Goal: Transaction & Acquisition: Purchase product/service

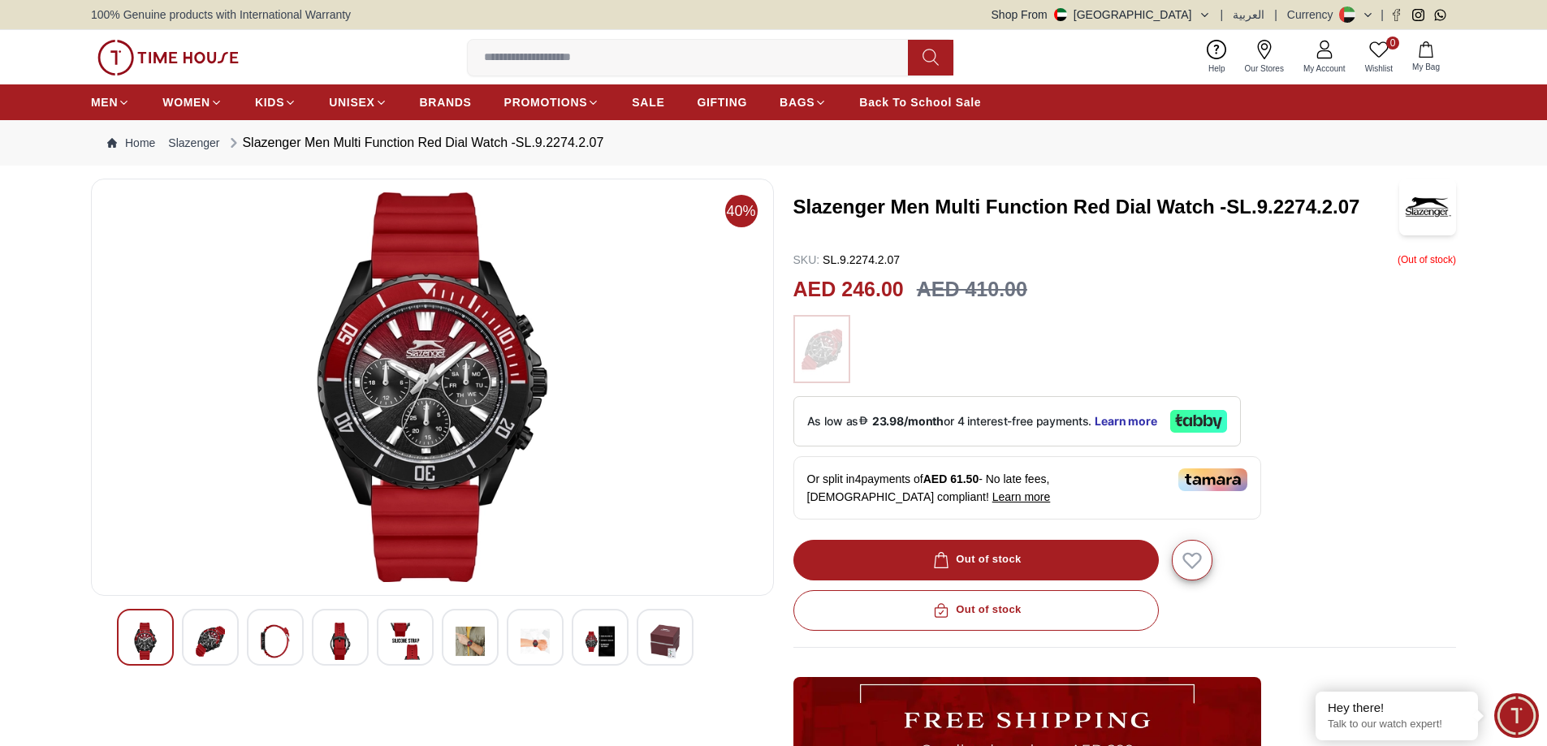
click at [211, 637] on img at bounding box center [210, 641] width 29 height 37
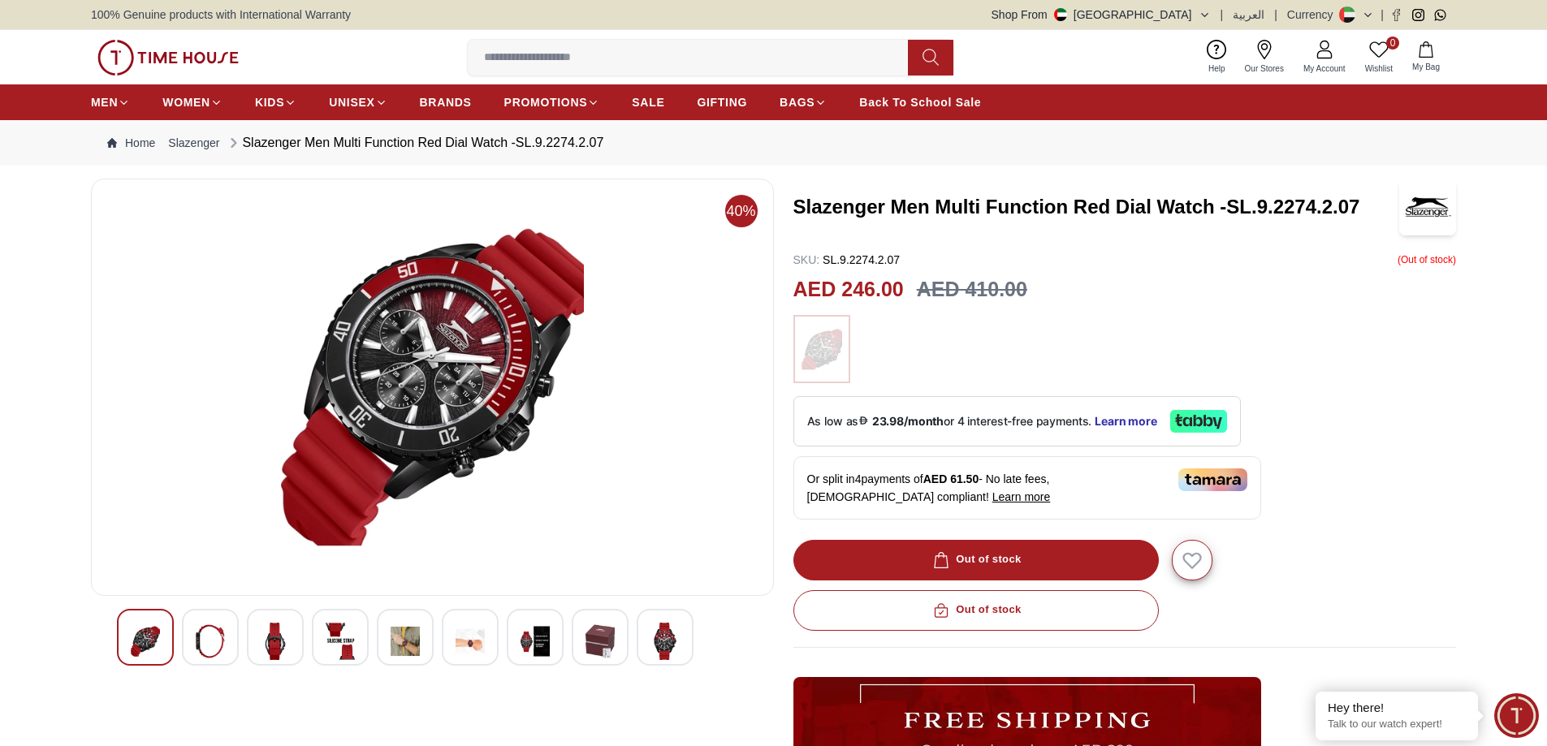
click at [265, 637] on img at bounding box center [275, 641] width 29 height 37
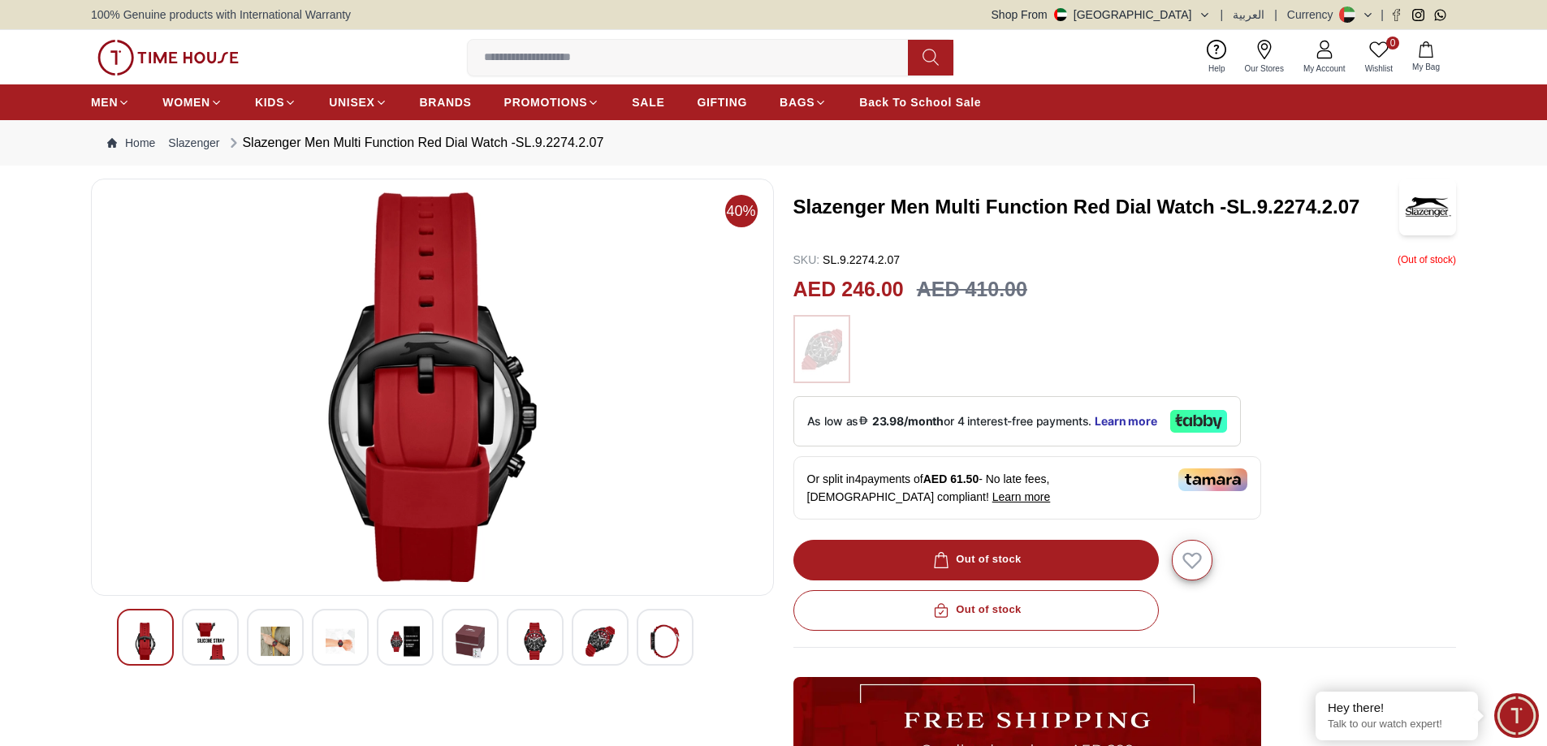
click at [335, 633] on img at bounding box center [340, 641] width 29 height 37
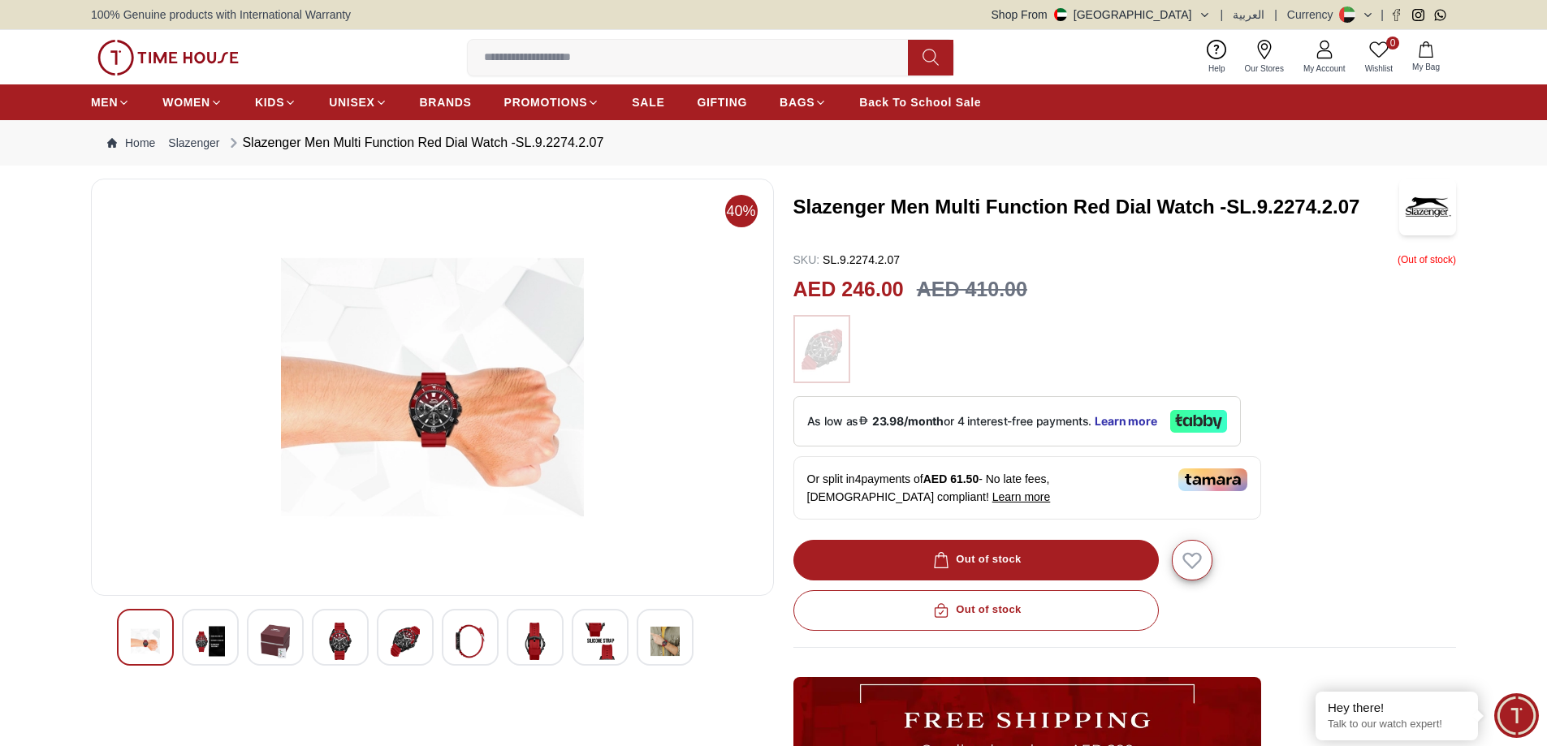
click at [426, 642] on div at bounding box center [405, 637] width 57 height 57
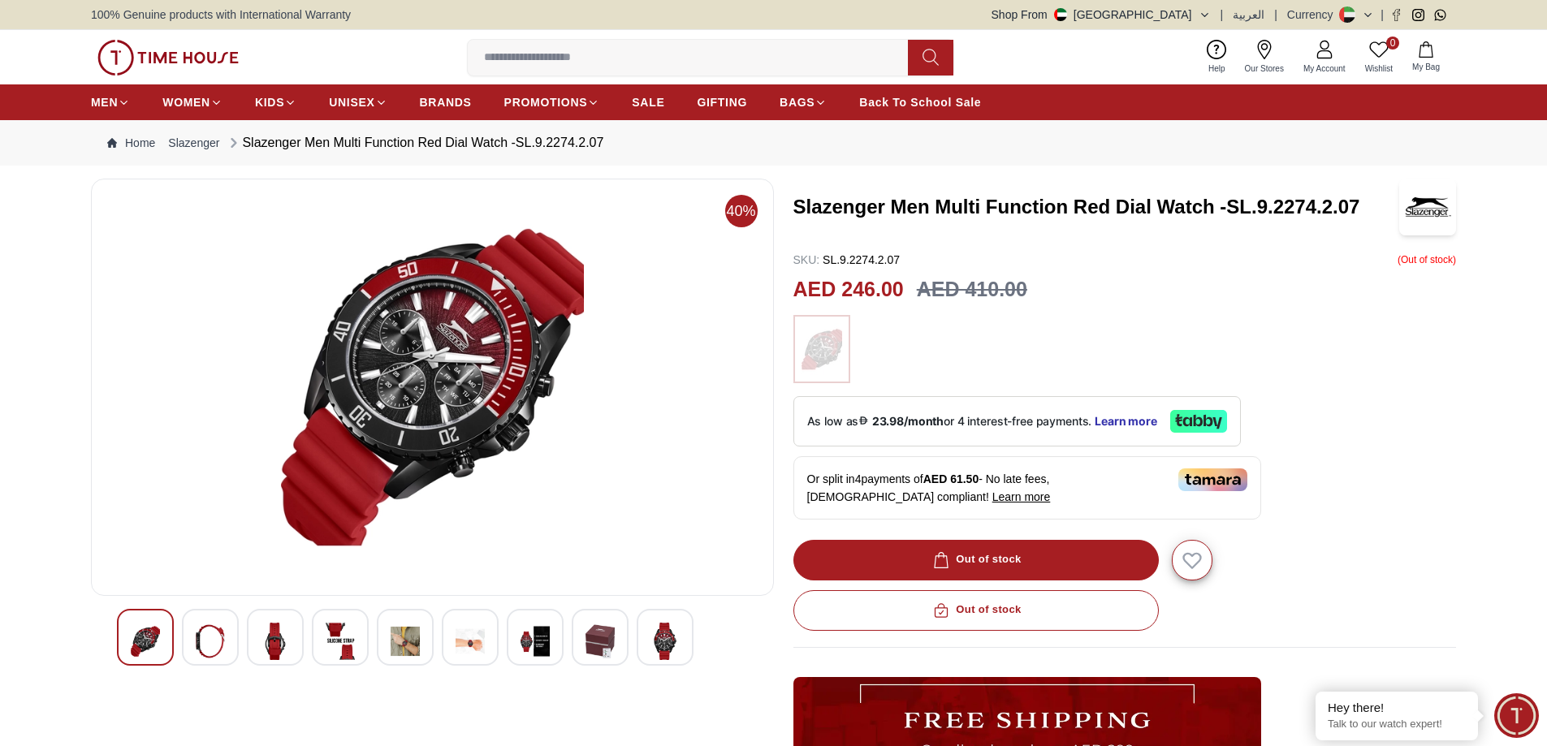
click at [466, 637] on img at bounding box center [470, 641] width 29 height 37
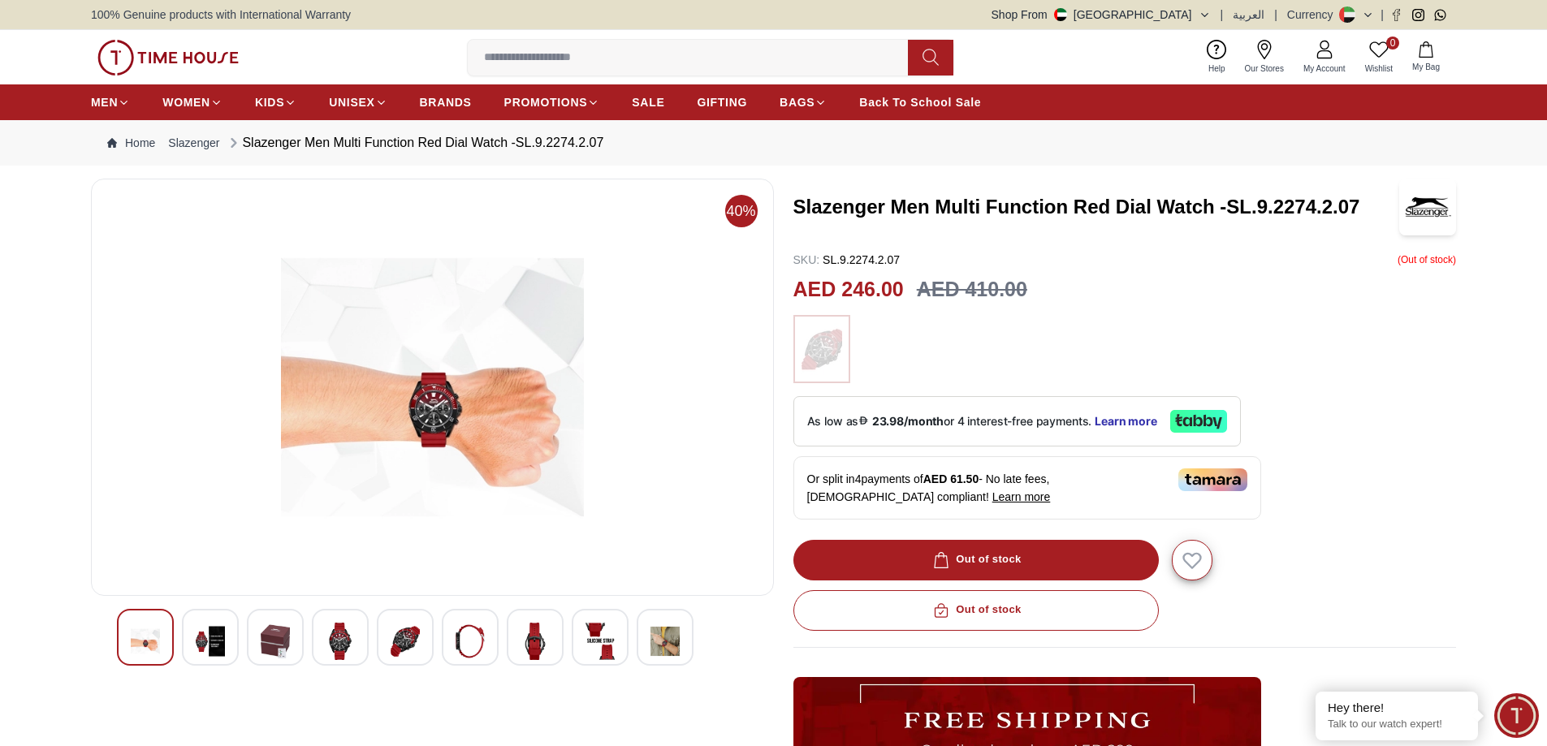
click at [527, 638] on img at bounding box center [535, 641] width 29 height 37
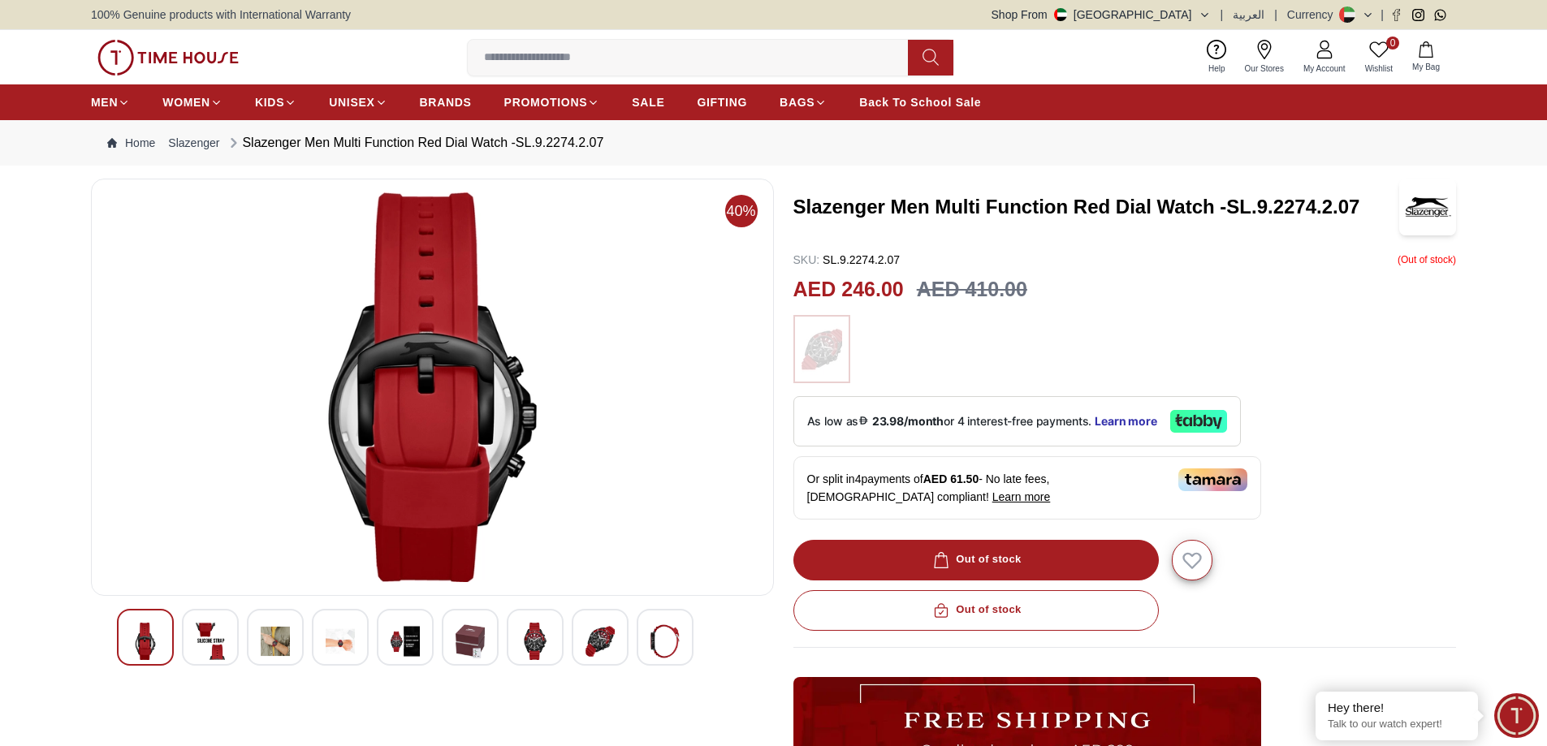
click at [589, 637] on img at bounding box center [600, 641] width 29 height 37
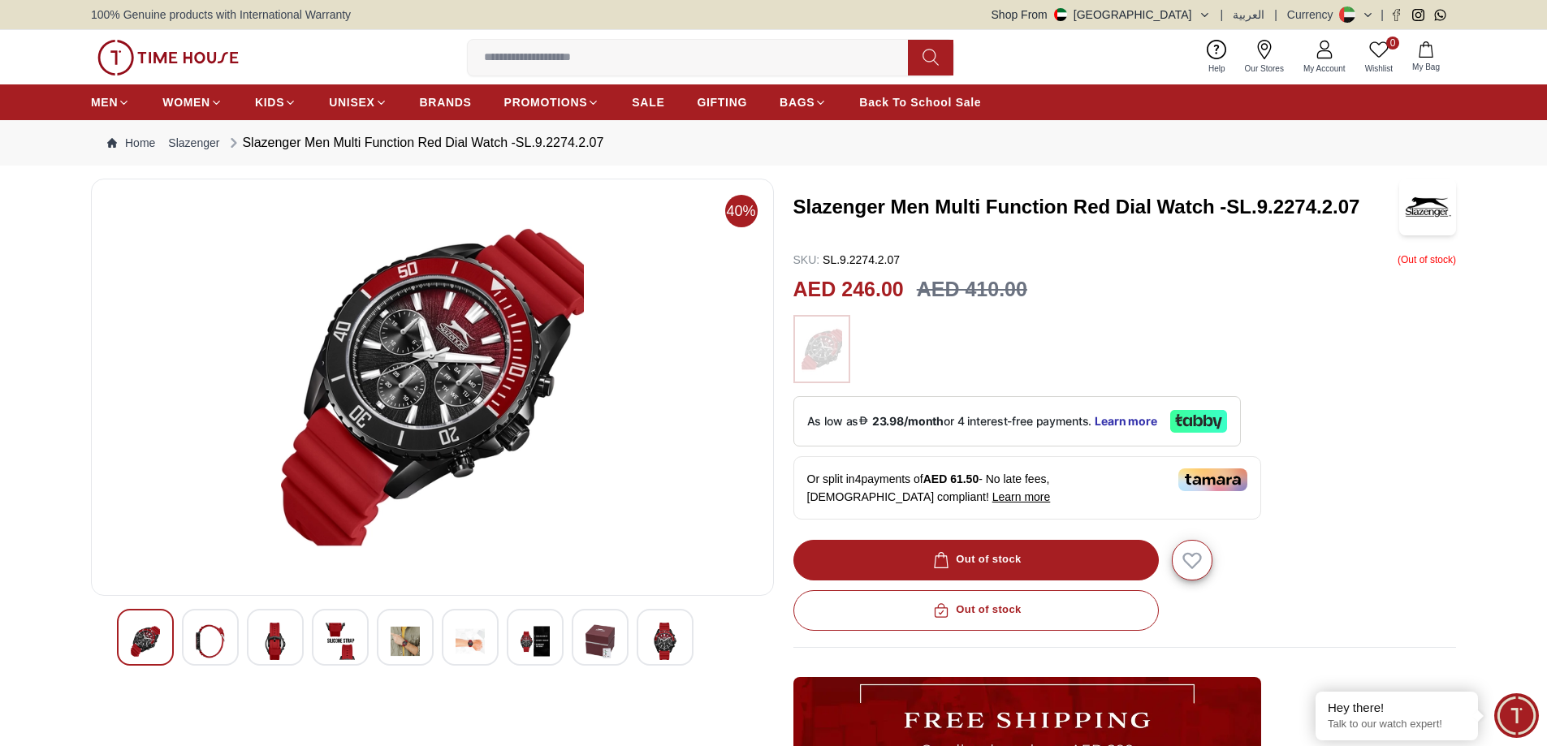
click at [655, 631] on img at bounding box center [664, 641] width 29 height 37
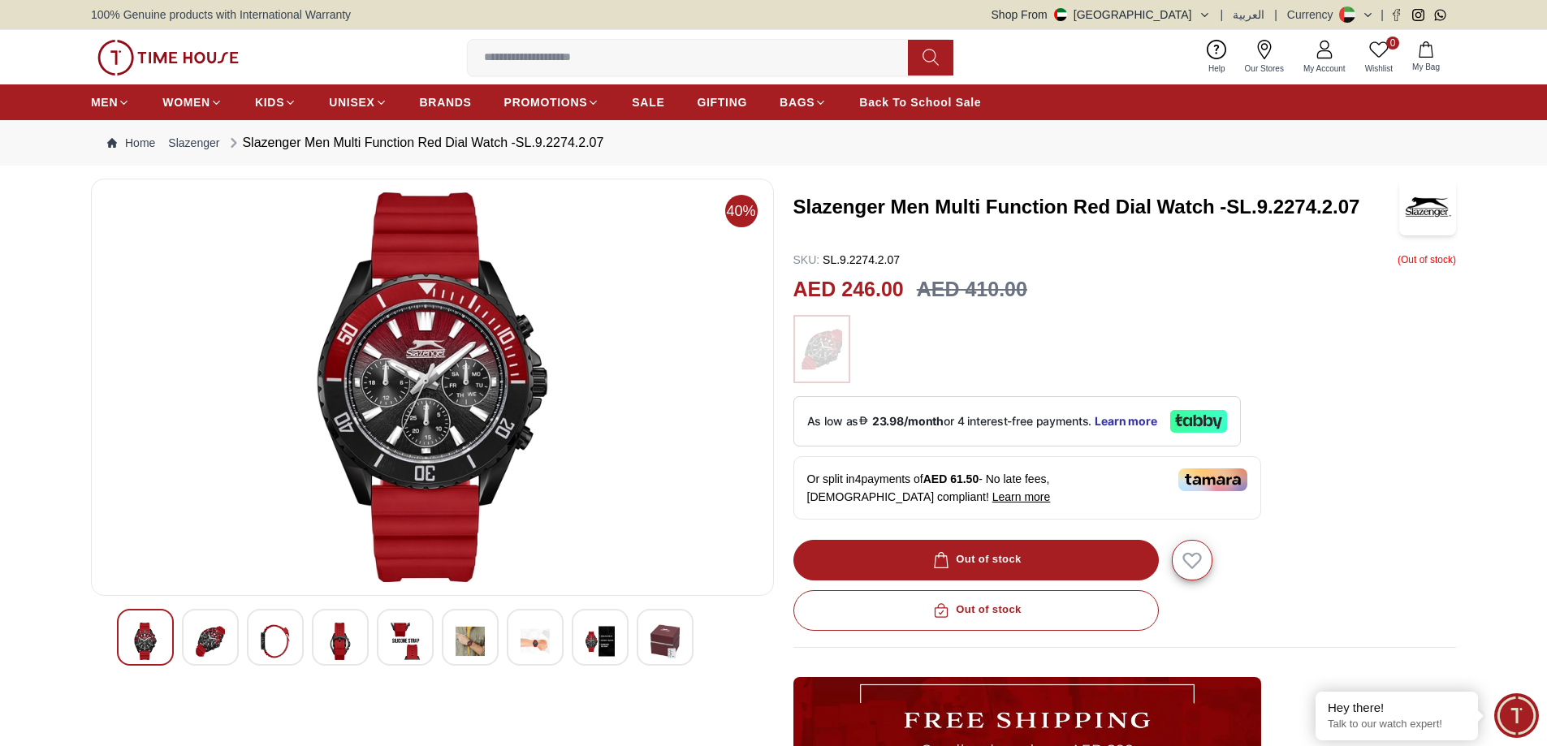
click at [601, 640] on img at bounding box center [600, 641] width 29 height 37
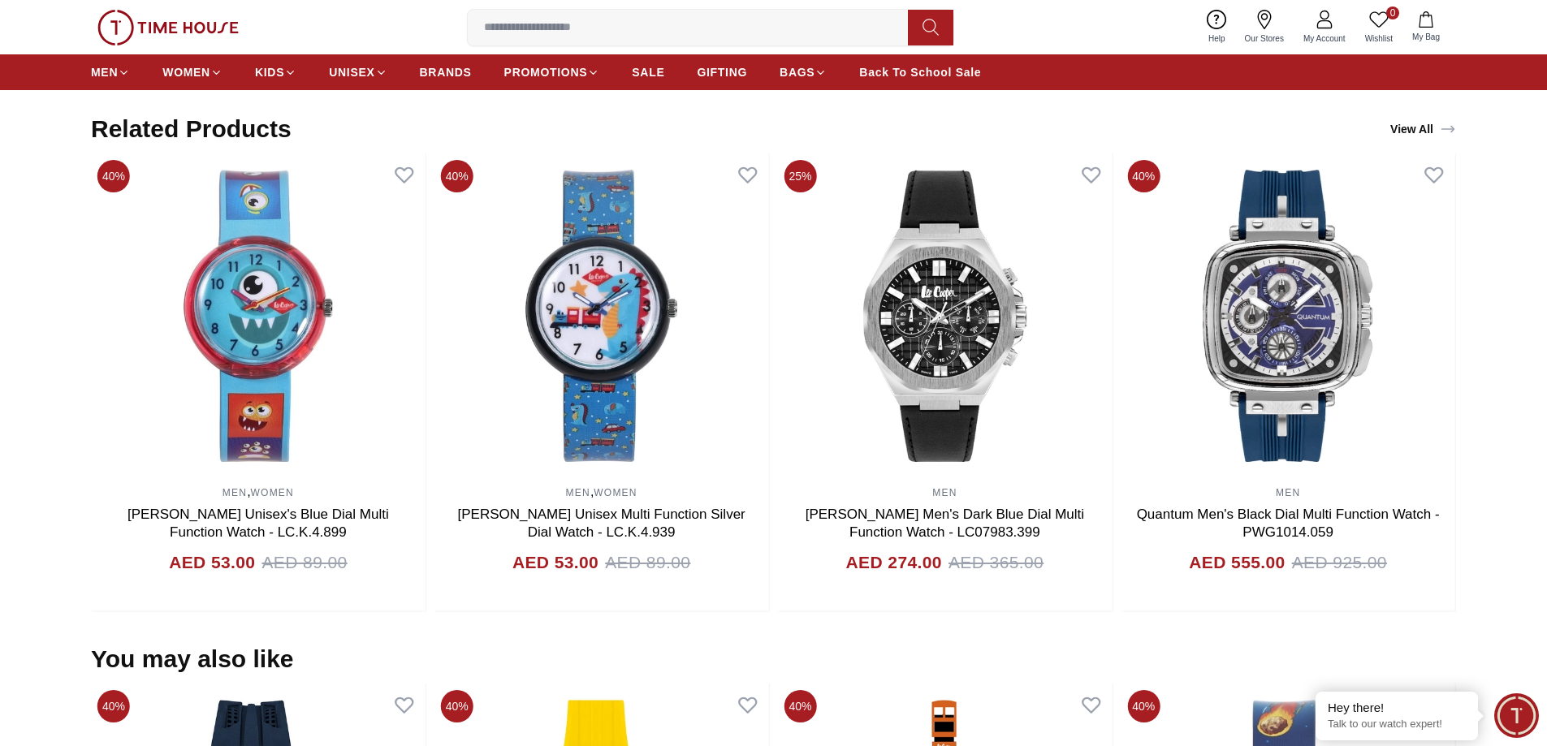
scroll to position [974, 0]
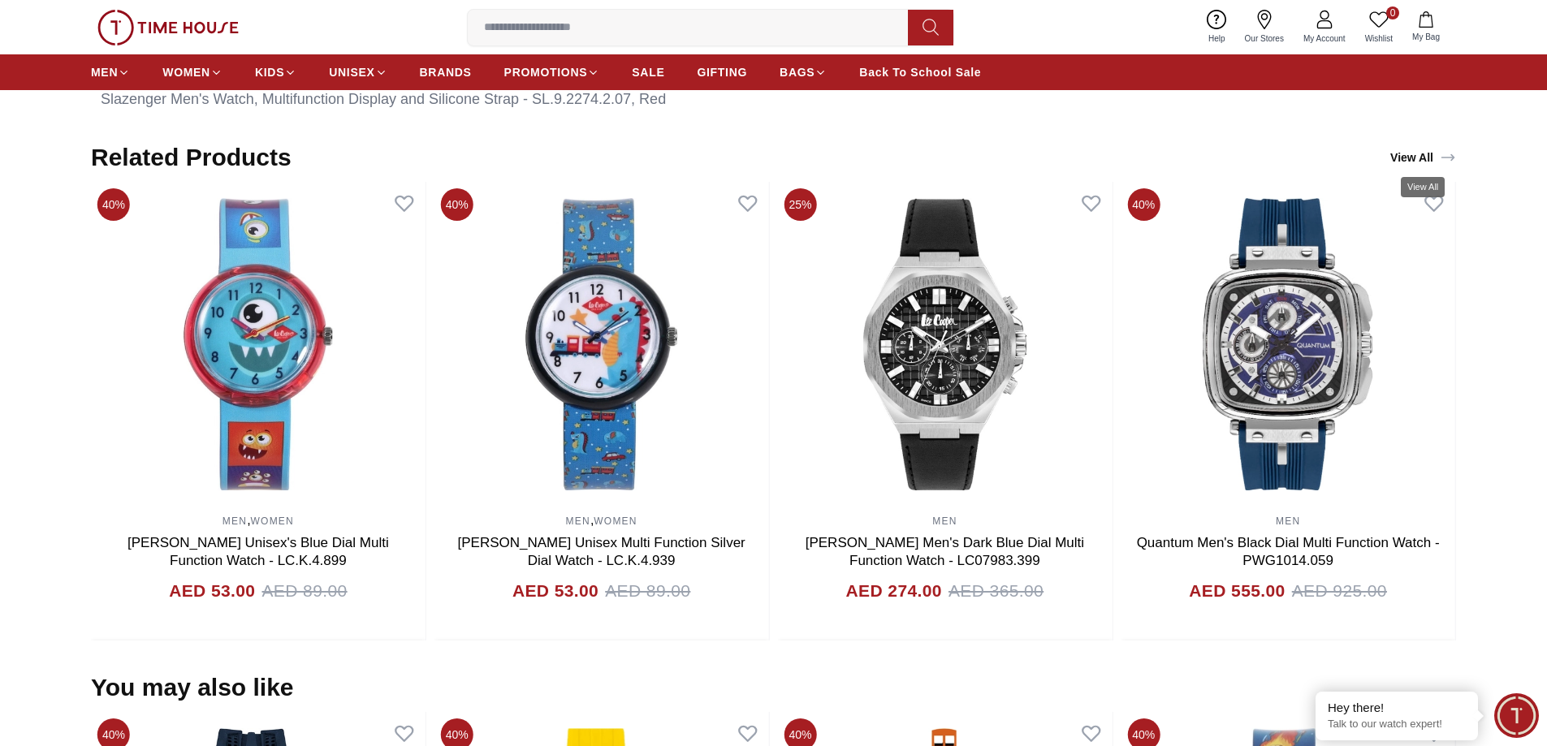
click at [1421, 161] on link "View All" at bounding box center [1423, 157] width 72 height 23
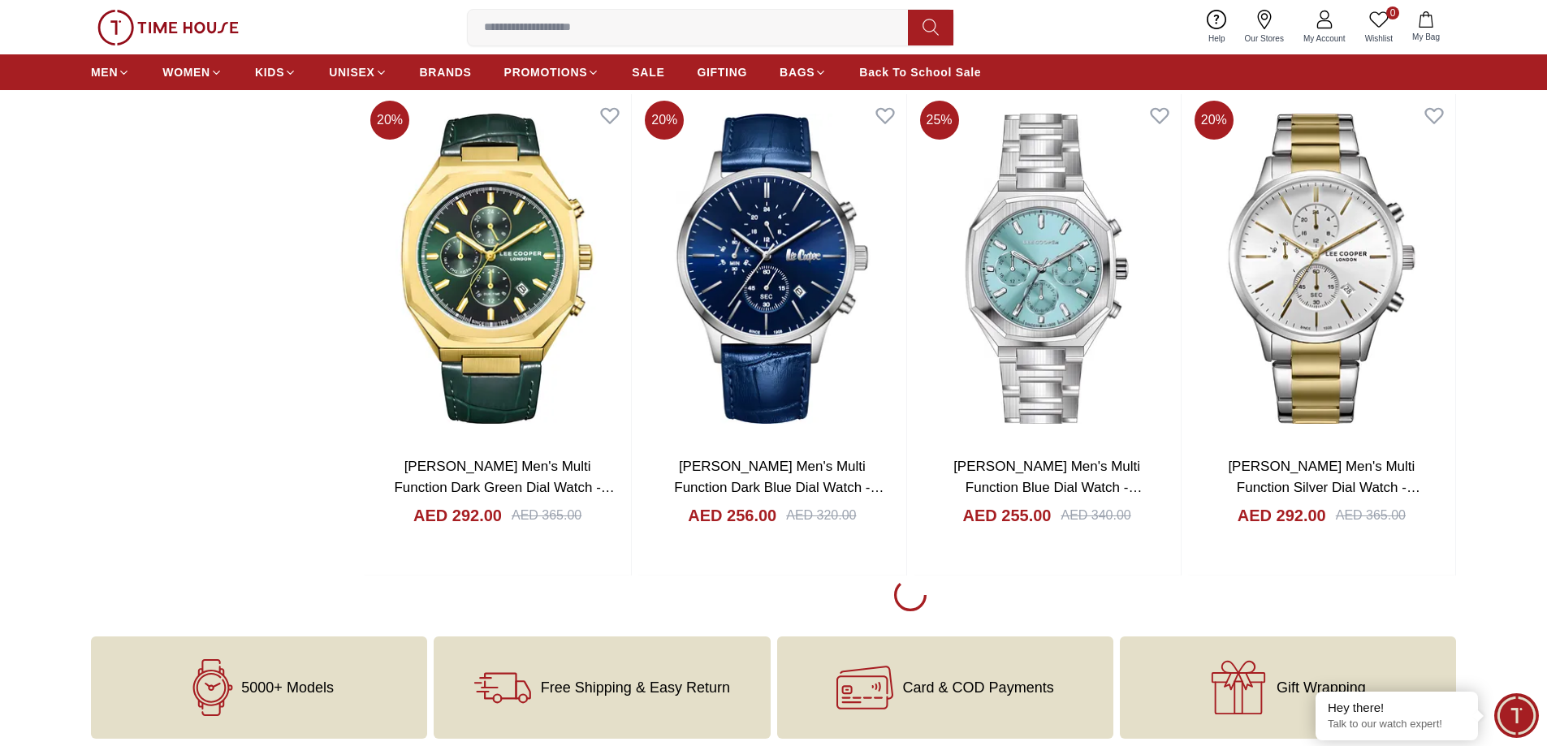
scroll to position [2111, 0]
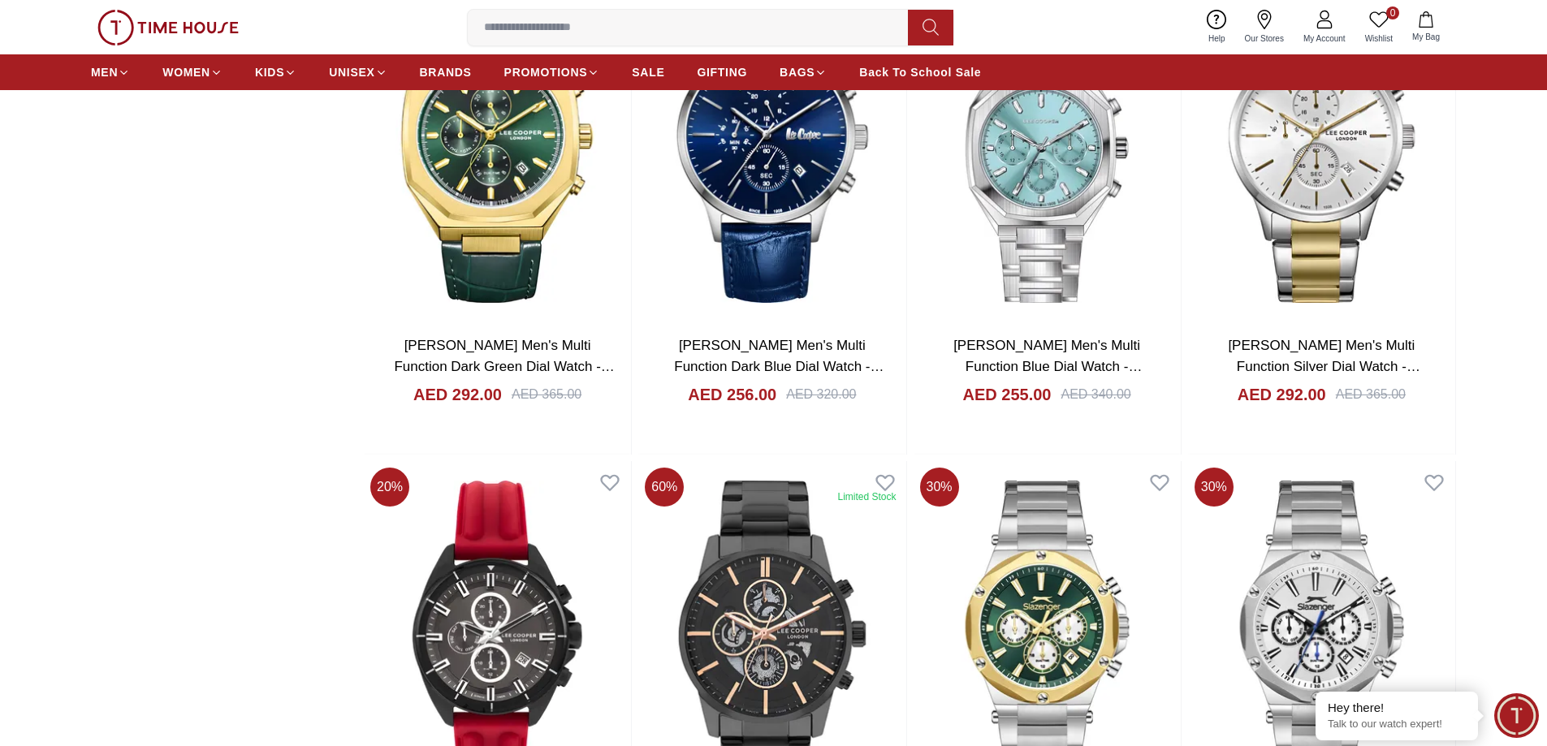
scroll to position [2436, 0]
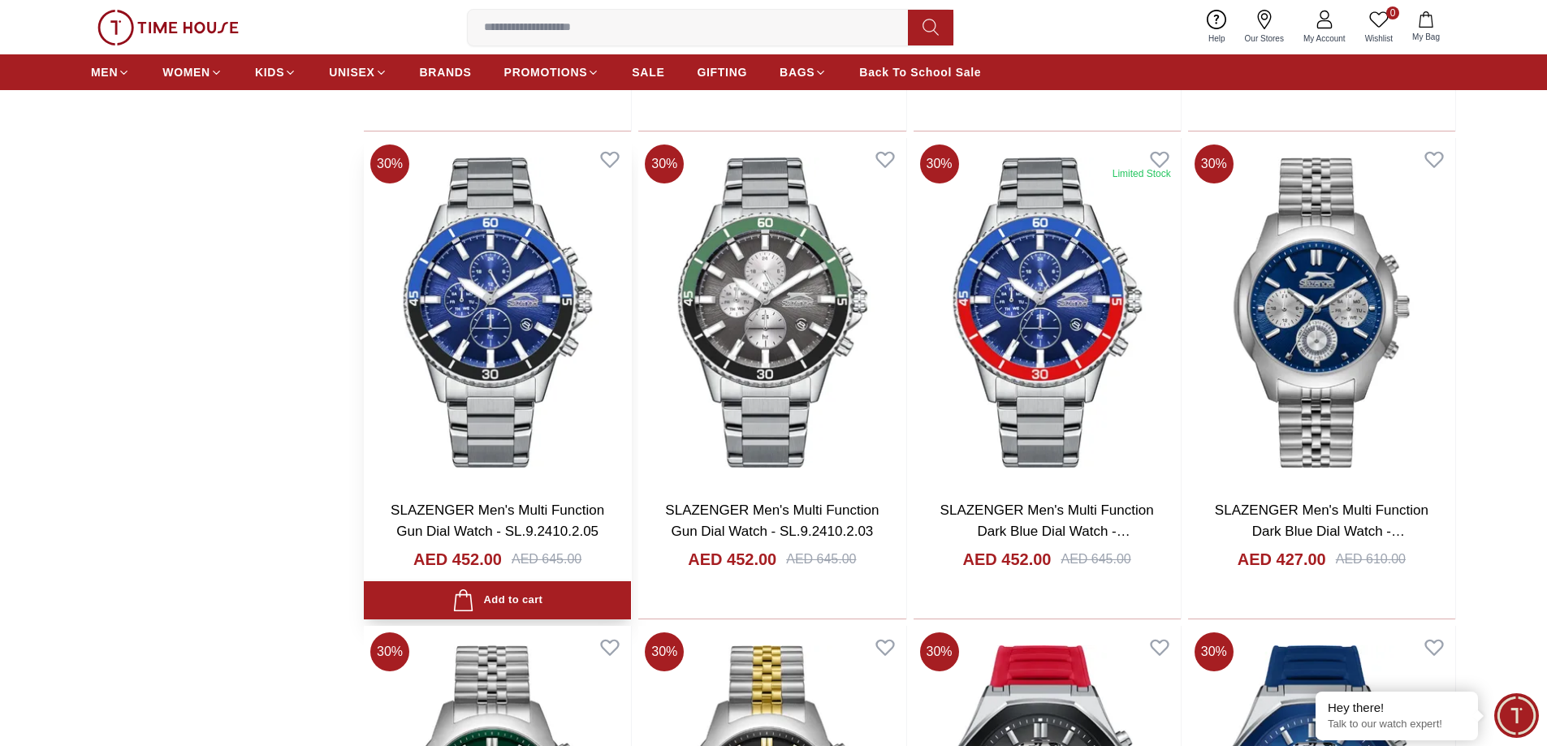
scroll to position [4142, 0]
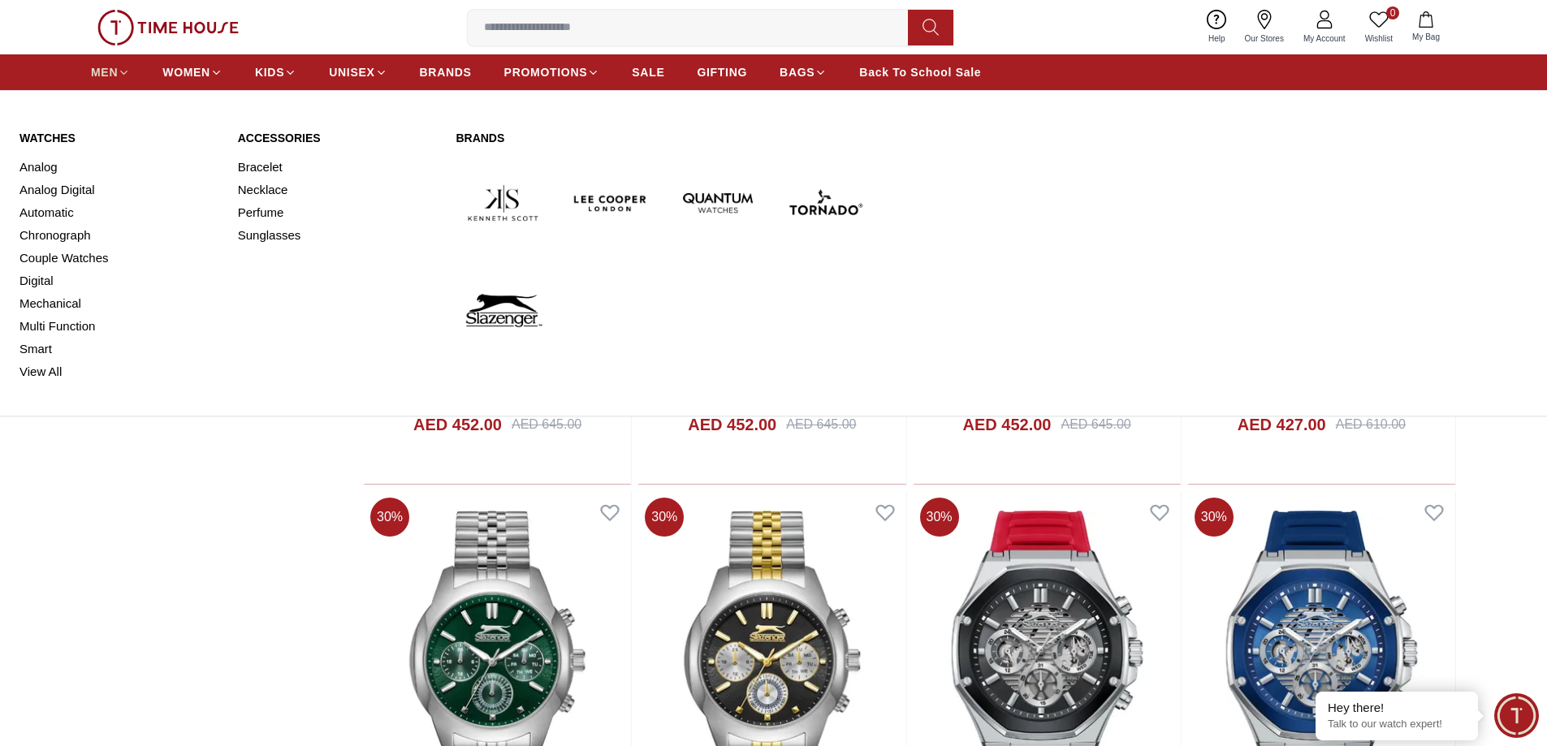
click at [121, 75] on icon at bounding box center [124, 73] width 12 height 12
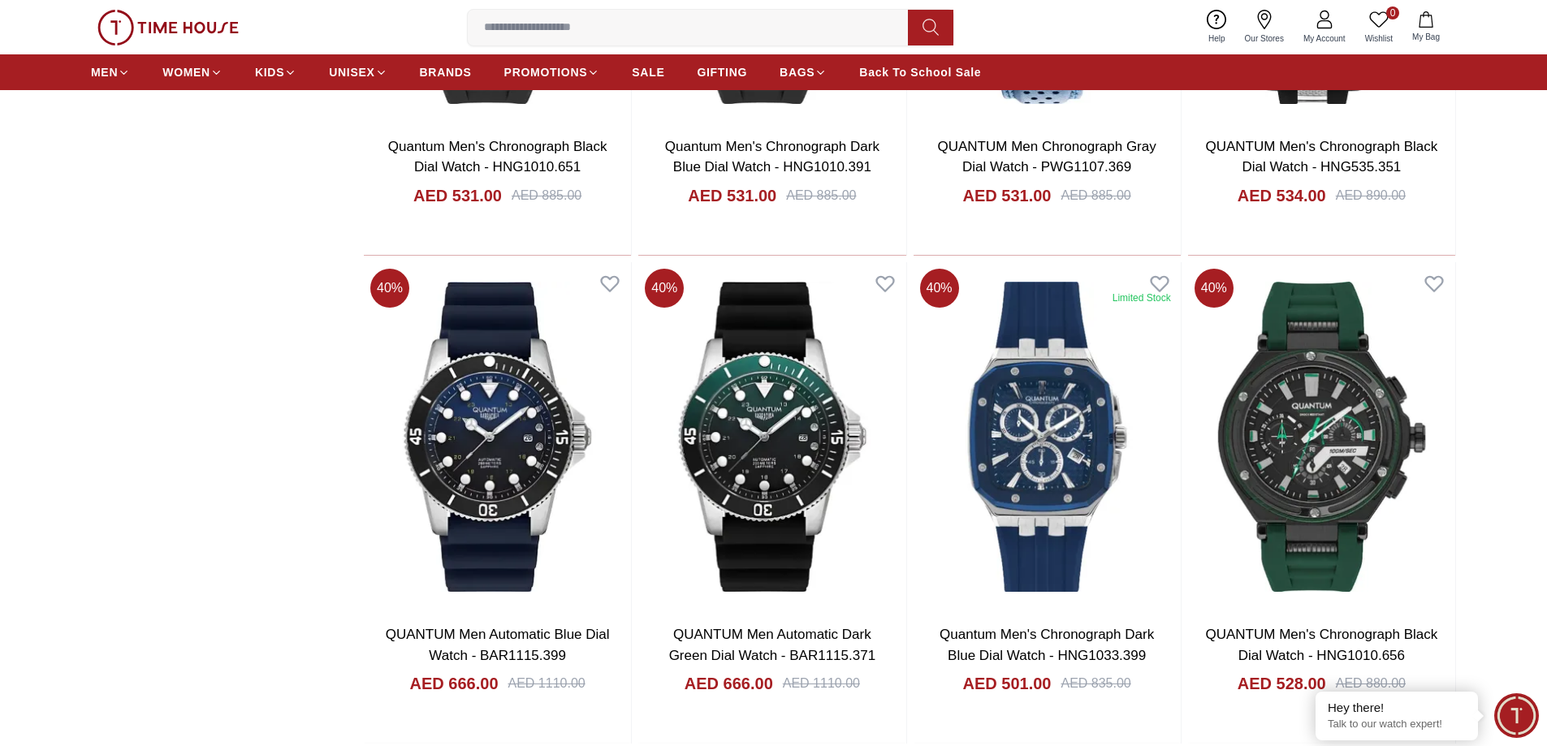
scroll to position [2030, 0]
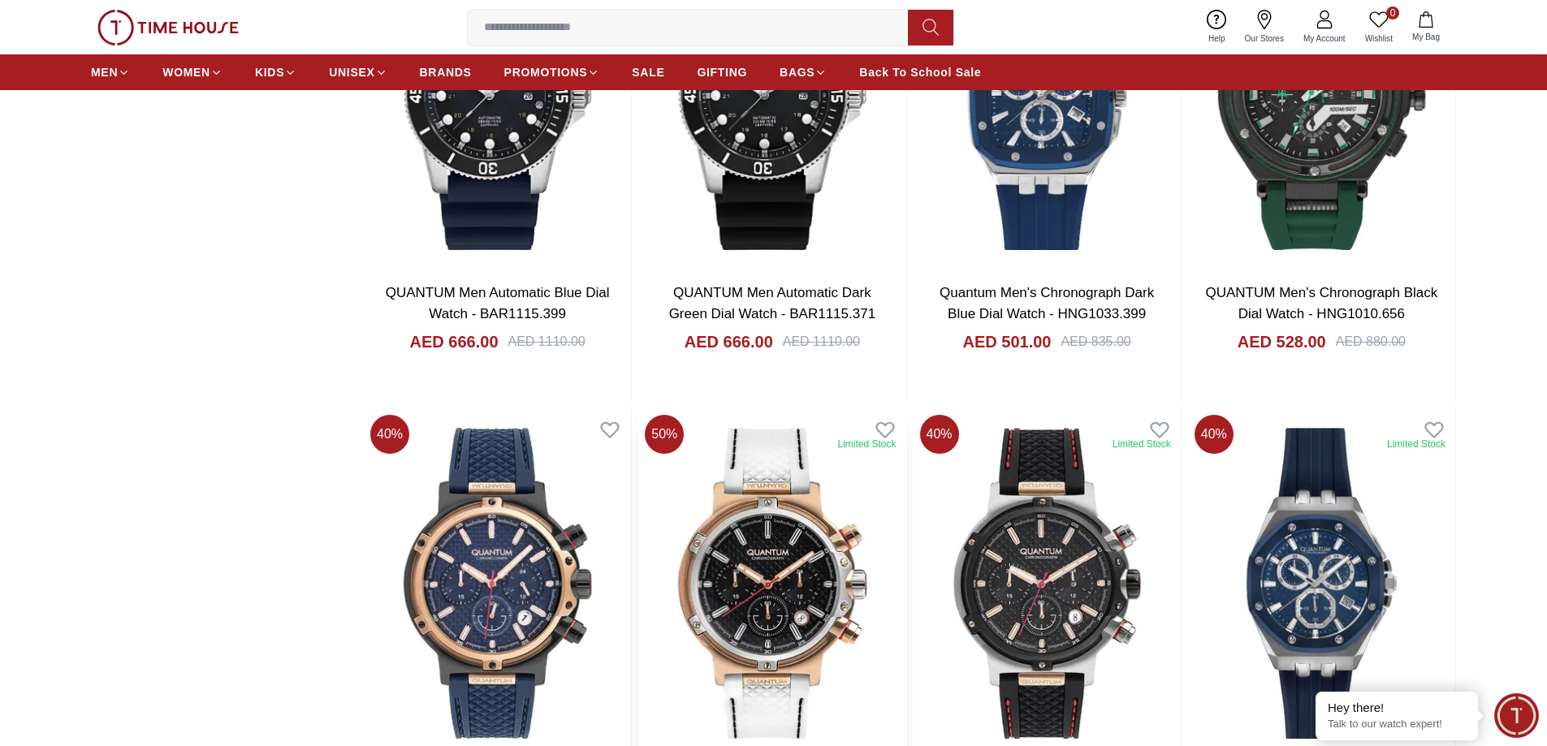
scroll to position [1787, 0]
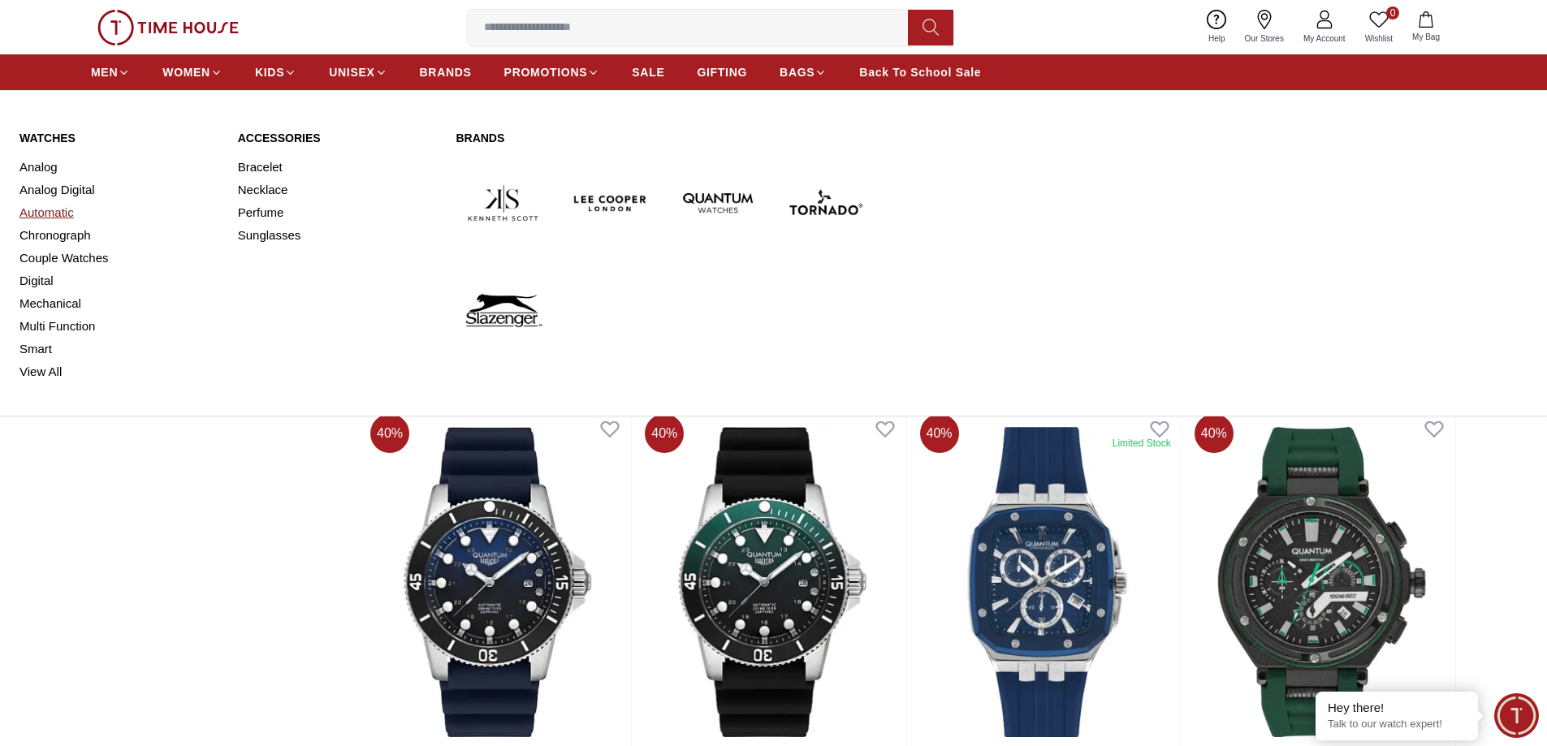
click at [58, 215] on link "Automatic" at bounding box center [118, 212] width 199 height 23
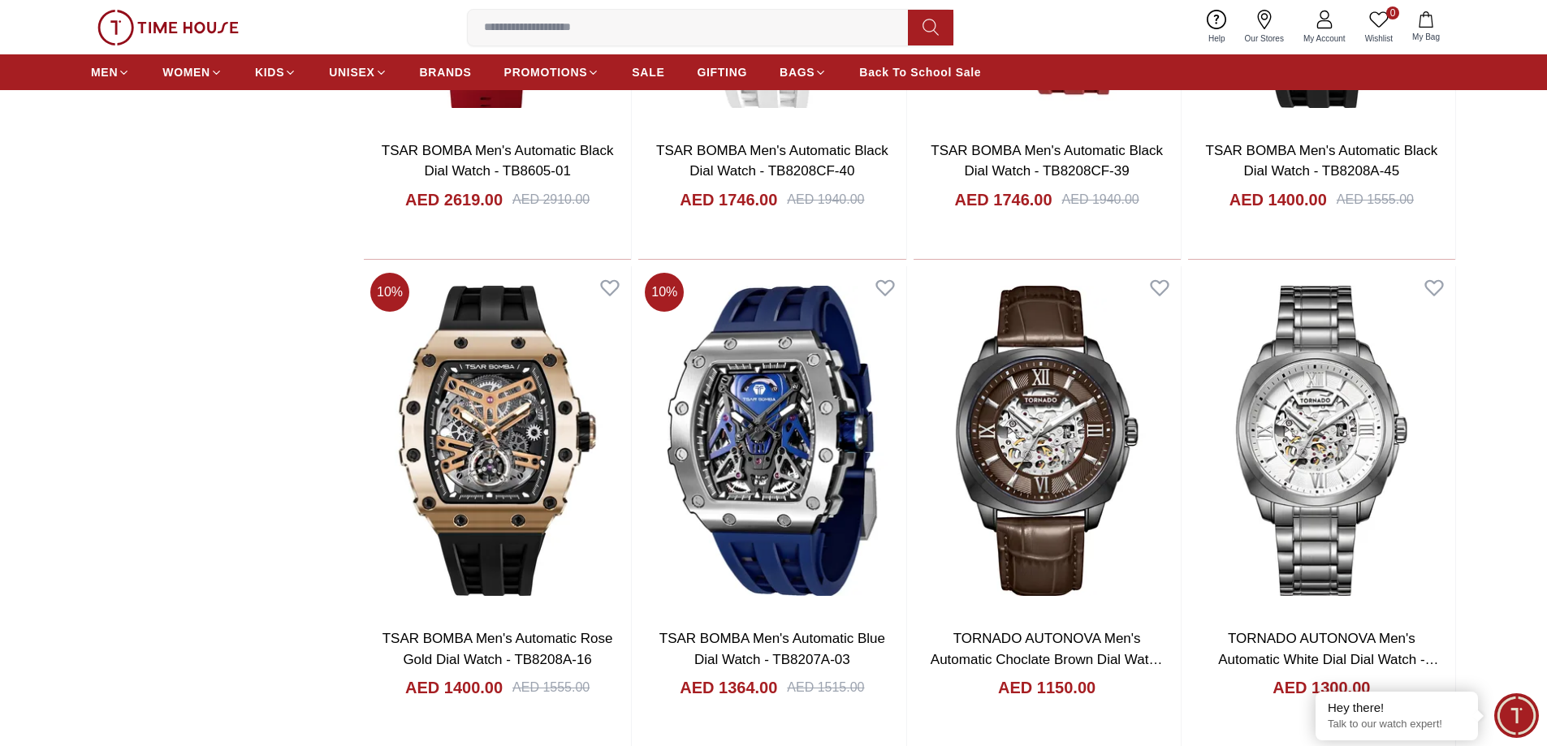
scroll to position [2030, 0]
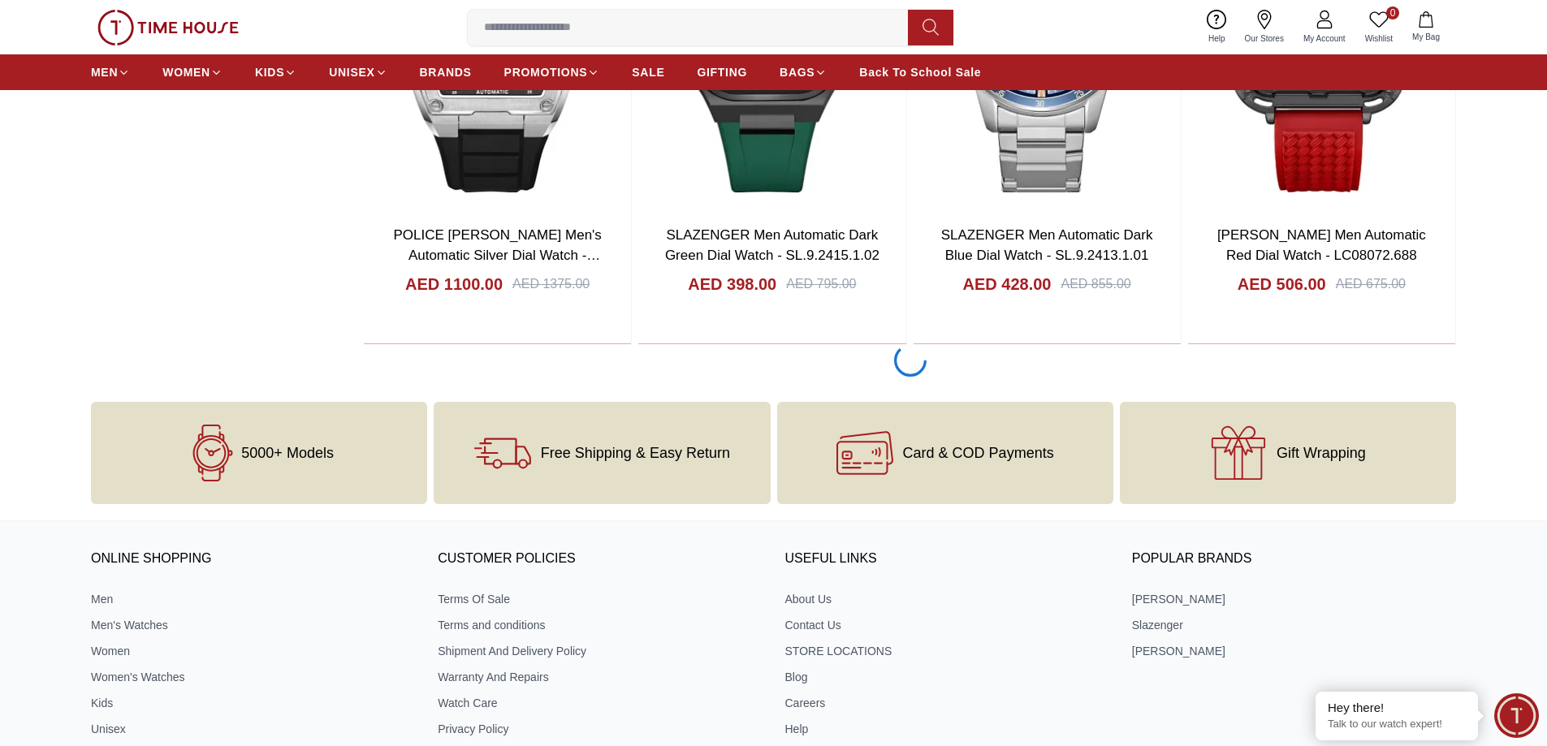
scroll to position [6821, 0]
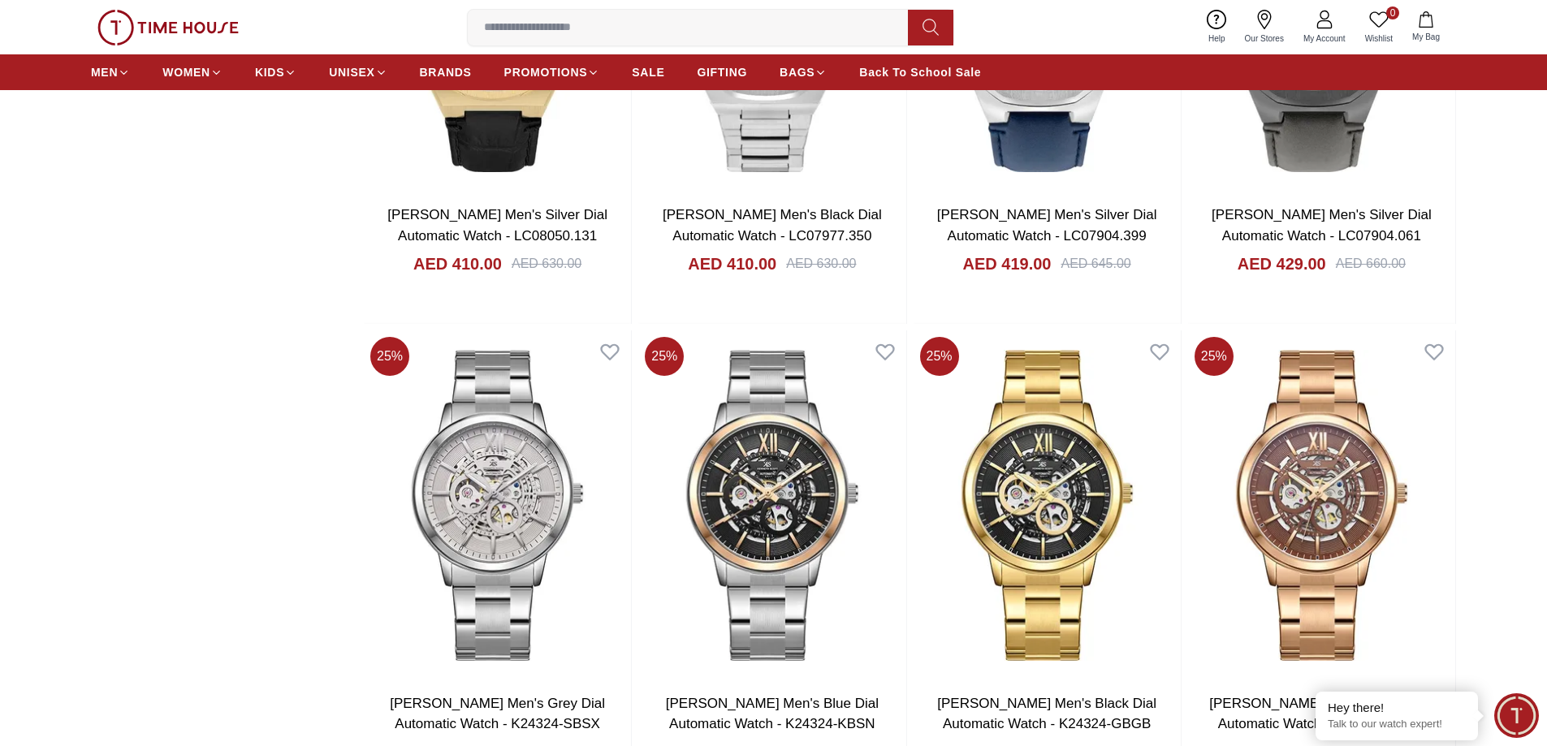
scroll to position [9177, 0]
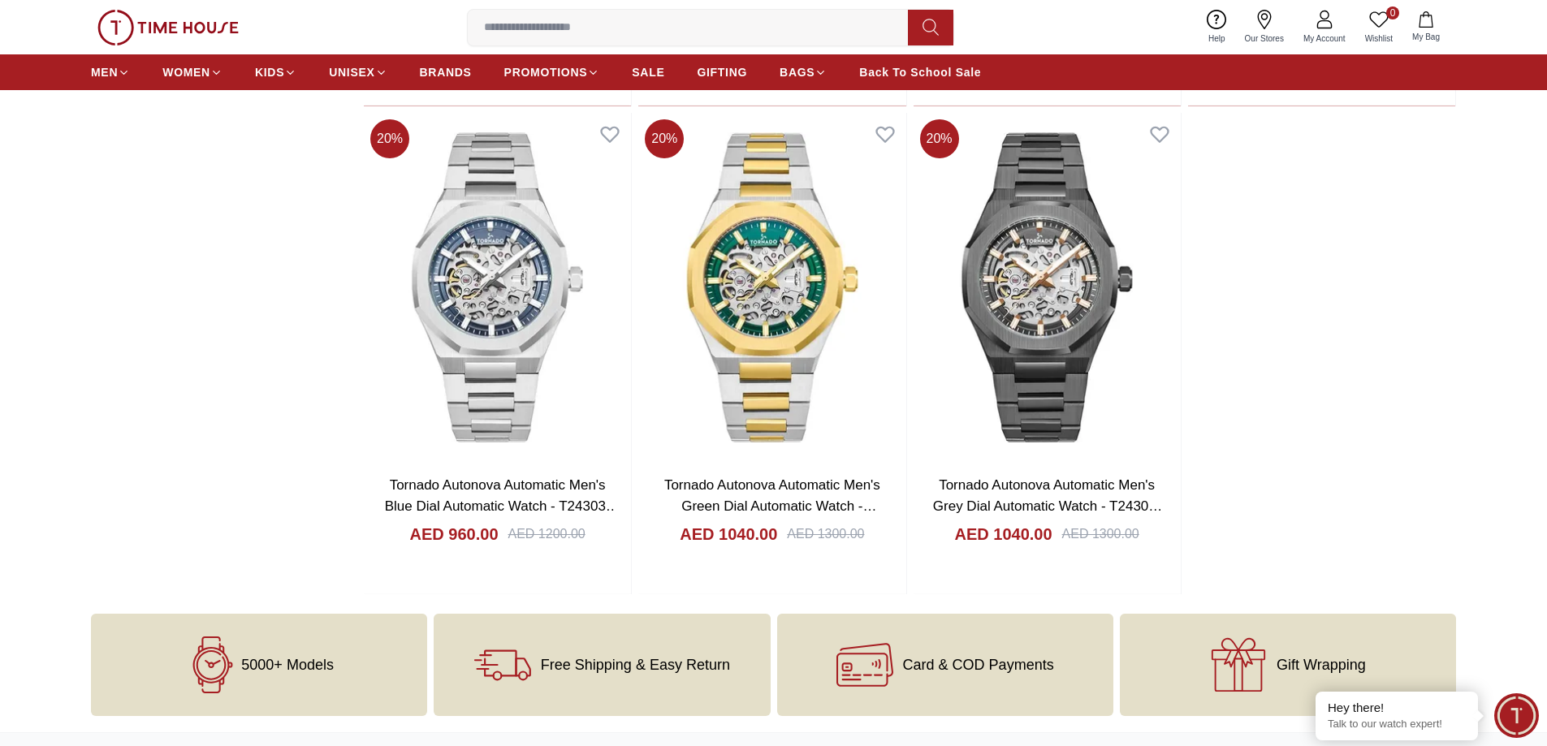
scroll to position [10963, 0]
